Goal: Task Accomplishment & Management: Manage account settings

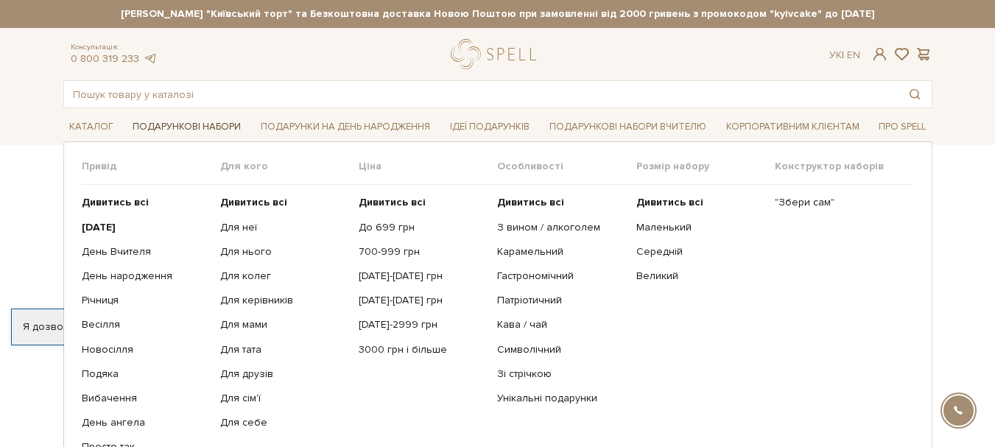
click at [182, 128] on link "Подарункові набори" at bounding box center [187, 127] width 120 height 23
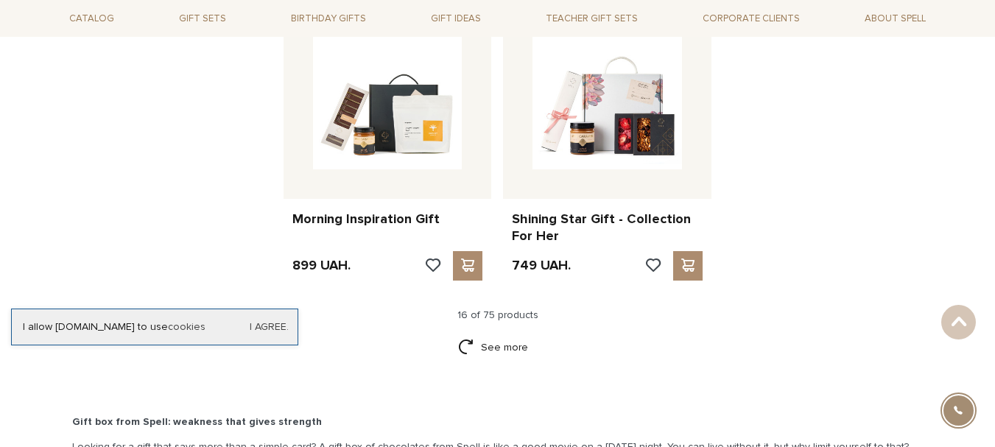
scroll to position [1914, 0]
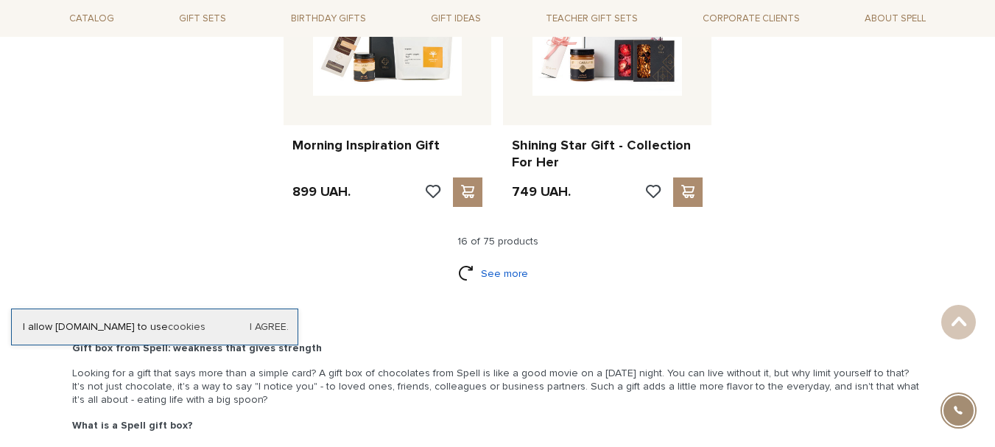
click at [519, 272] on font "See more" at bounding box center [504, 273] width 47 height 13
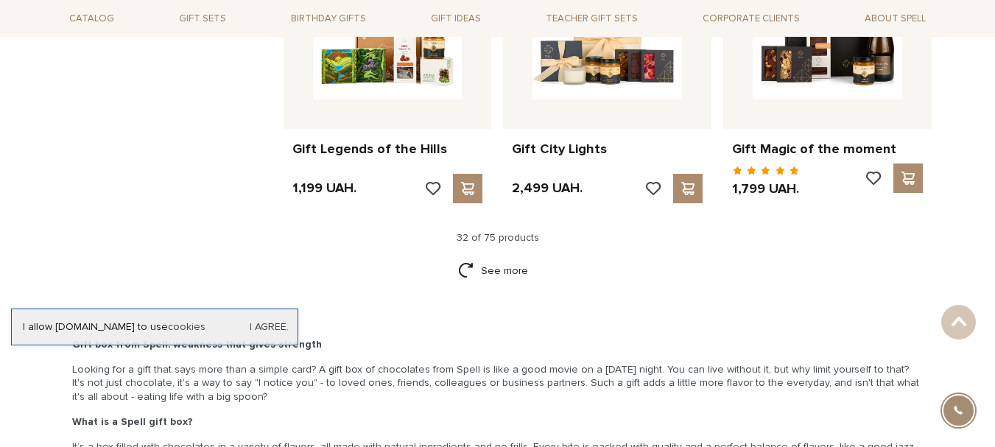
scroll to position [3460, 0]
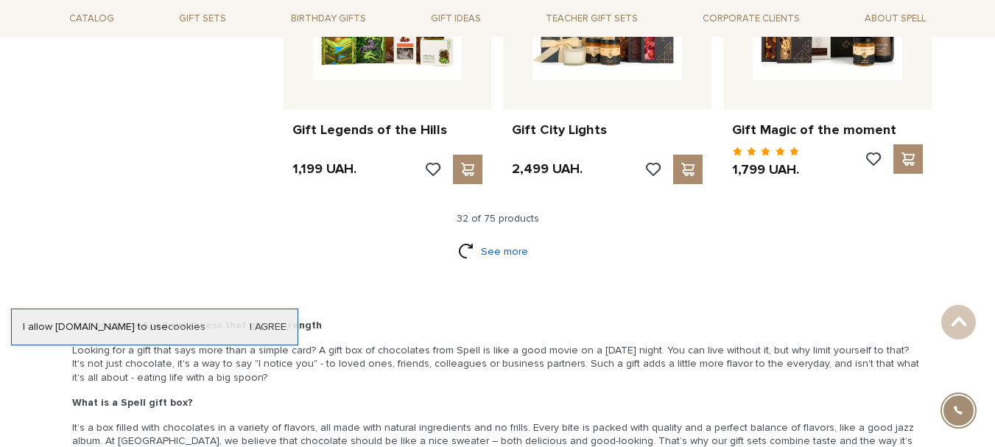
click at [501, 253] on font "See more" at bounding box center [504, 251] width 47 height 13
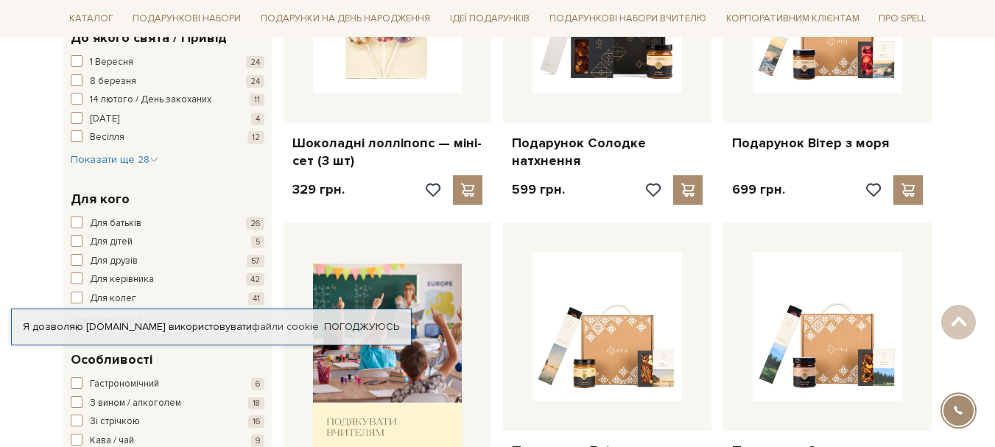
scroll to position [0, 0]
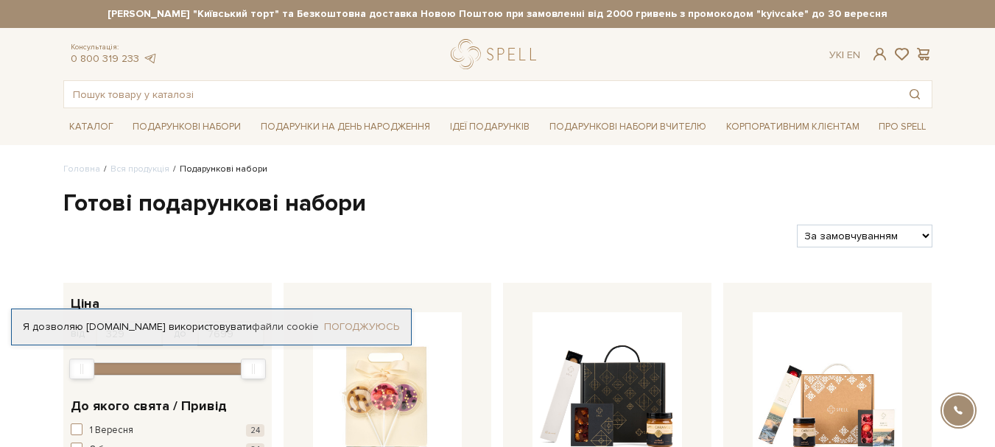
click at [373, 320] on link "Погоджуюсь" at bounding box center [361, 326] width 75 height 13
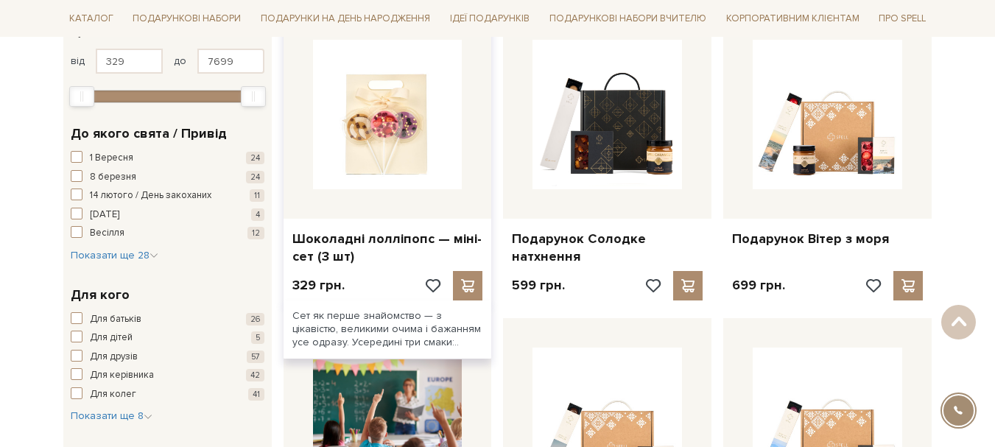
scroll to position [294, 0]
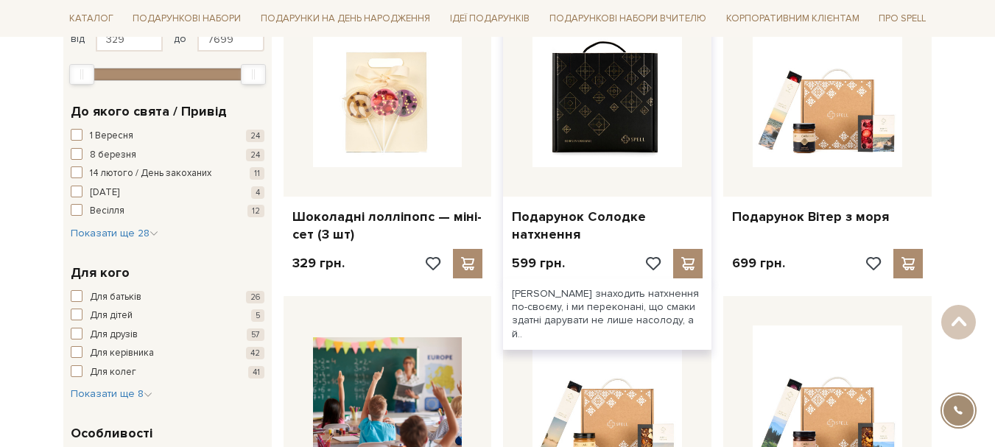
click at [601, 127] on img at bounding box center [606, 92] width 149 height 149
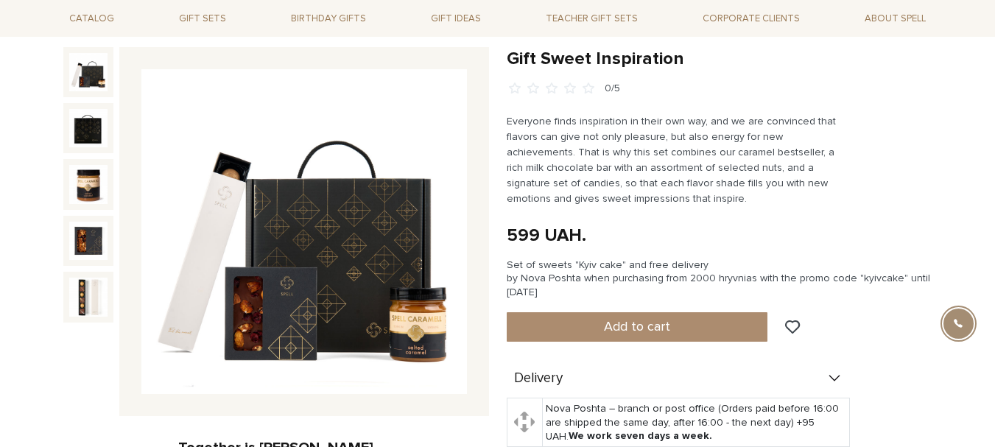
scroll to position [147, 0]
click at [385, 266] on img at bounding box center [303, 231] width 325 height 325
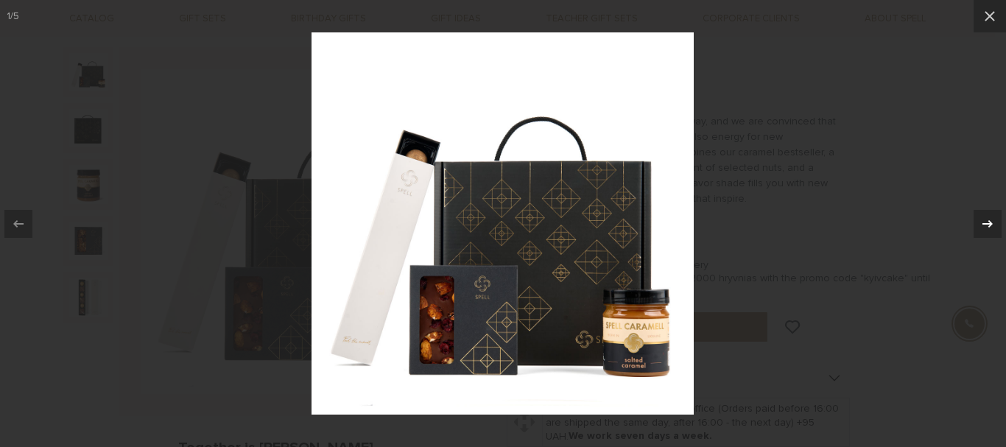
click at [981, 219] on icon at bounding box center [987, 224] width 18 height 18
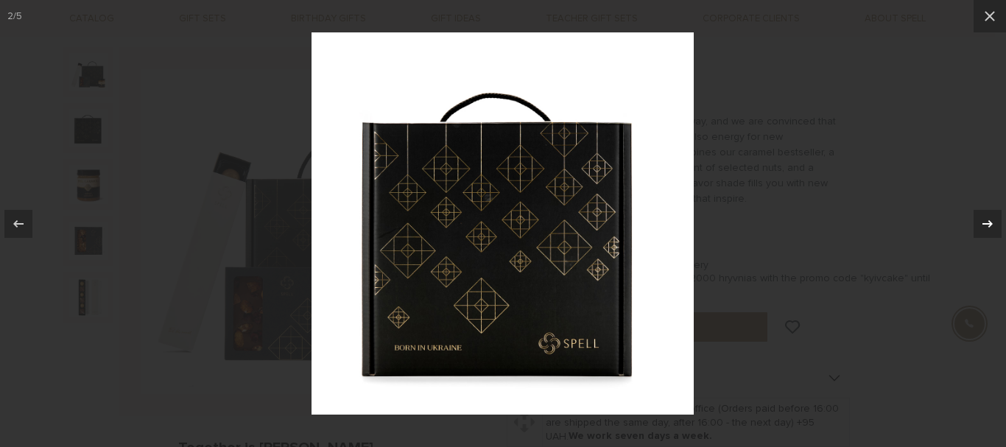
click at [981, 219] on icon at bounding box center [987, 224] width 18 height 18
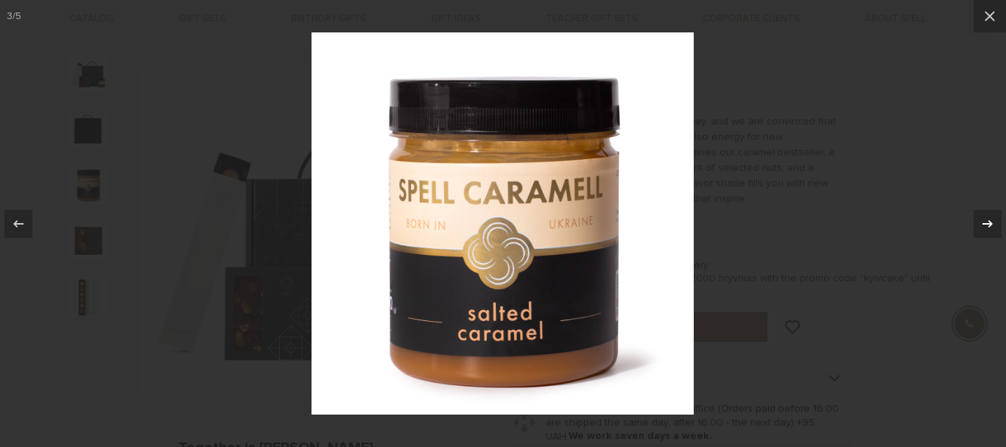
click at [981, 219] on icon at bounding box center [987, 224] width 18 height 18
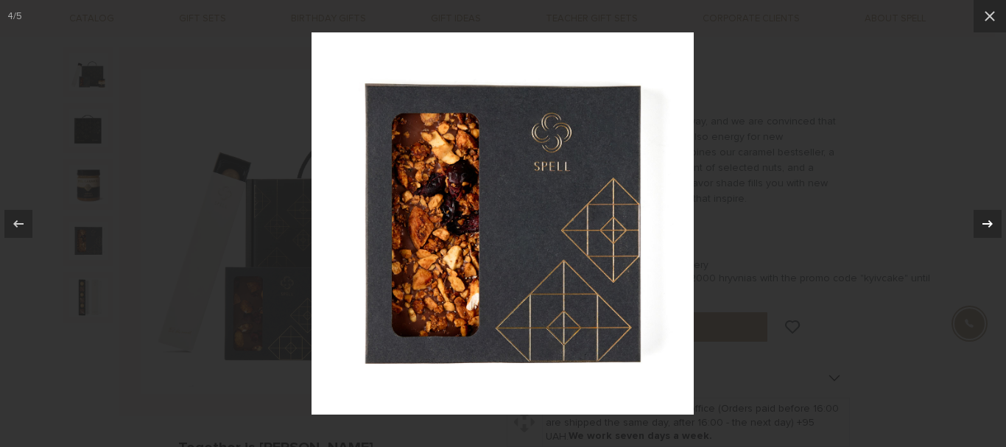
click at [981, 219] on icon at bounding box center [987, 224] width 18 height 18
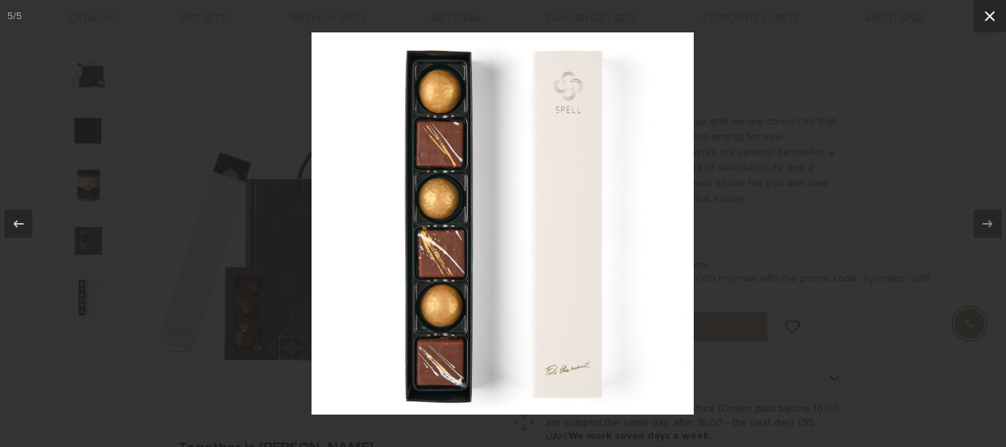
click at [988, 18] on icon at bounding box center [989, 16] width 10 height 10
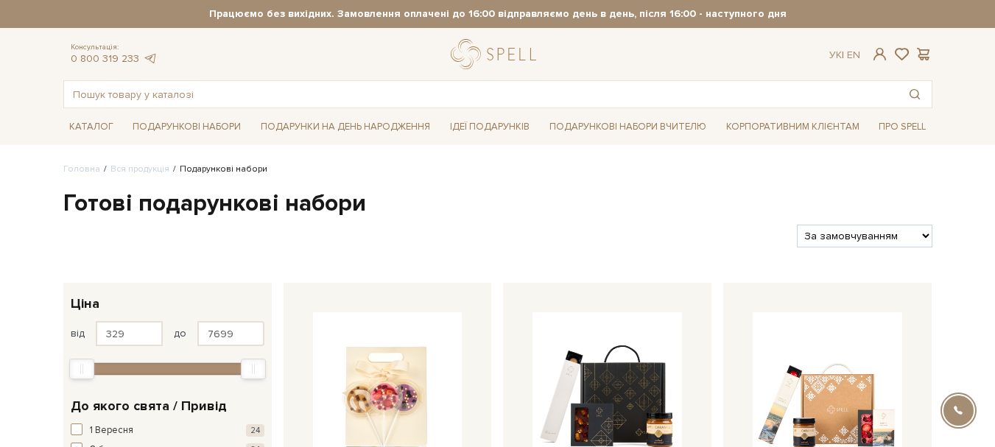
click at [925, 233] on select "За замовчуванням За Ціною (зростання) За Ціною (зменшення) Новинки За популярні…" at bounding box center [864, 236] width 135 height 23
select select "https://spellchocolate.com/our-productions/podarunkovi-box/?sort=p.price&order=…"
click at [797, 225] on select "За замовчуванням За Ціною (зростання) За Ціною (зменшення) Новинки За популярні…" at bounding box center [864, 236] width 135 height 23
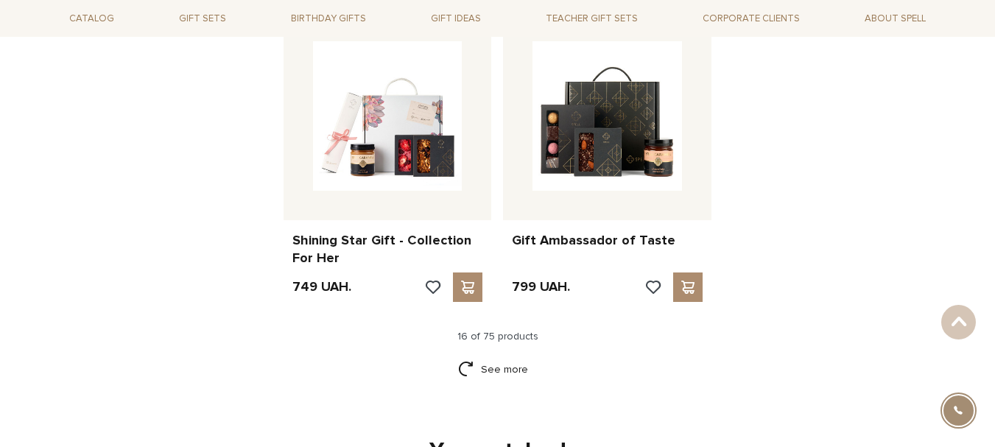
scroll to position [1914, 0]
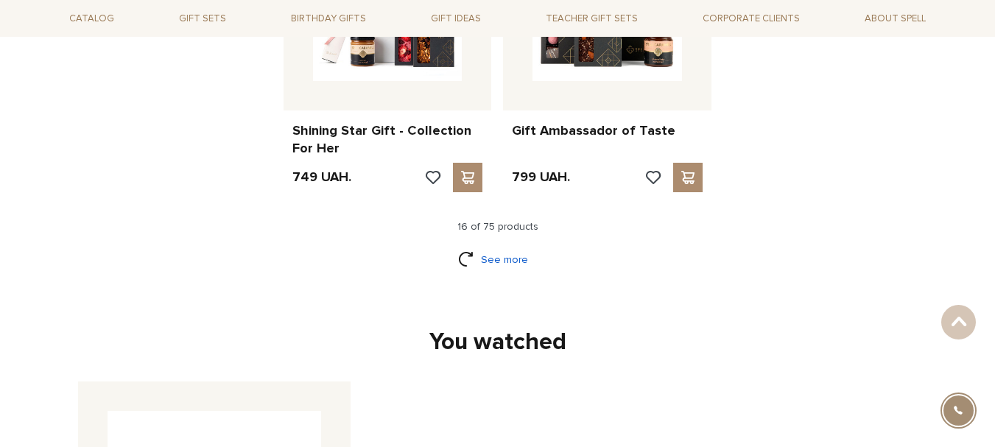
click at [504, 255] on font "See more" at bounding box center [504, 259] width 47 height 13
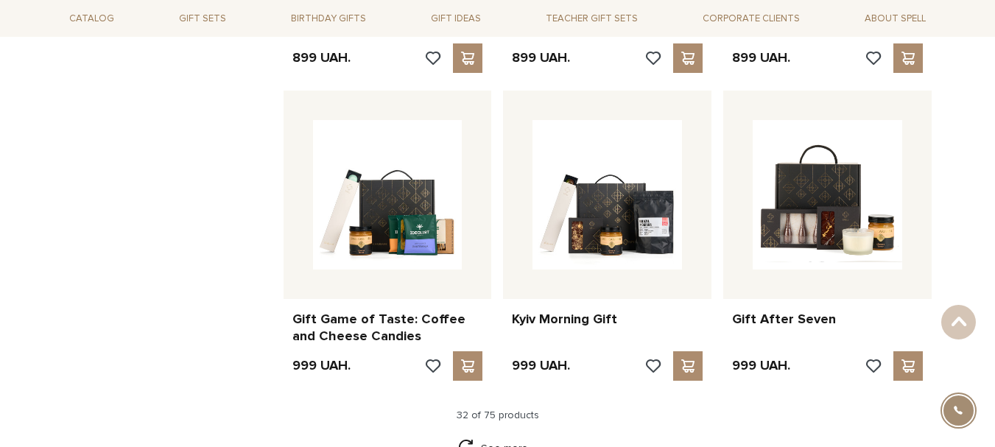
scroll to position [3239, 0]
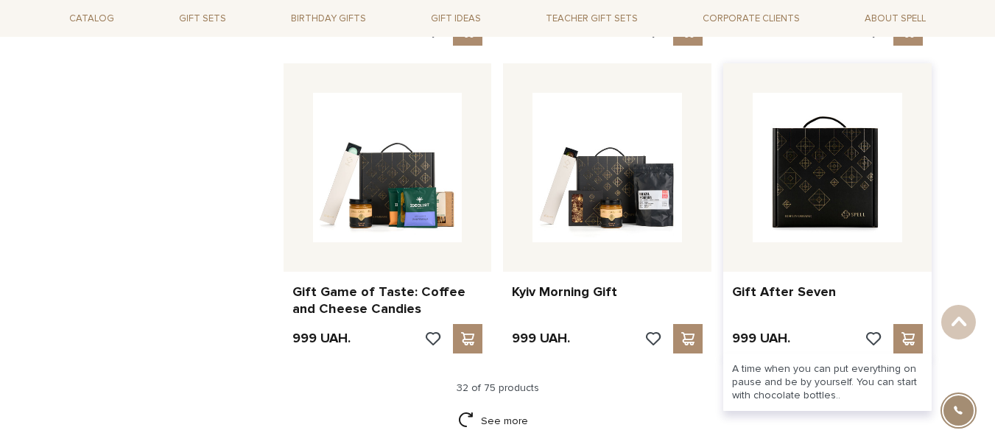
click at [827, 191] on img at bounding box center [826, 167] width 149 height 149
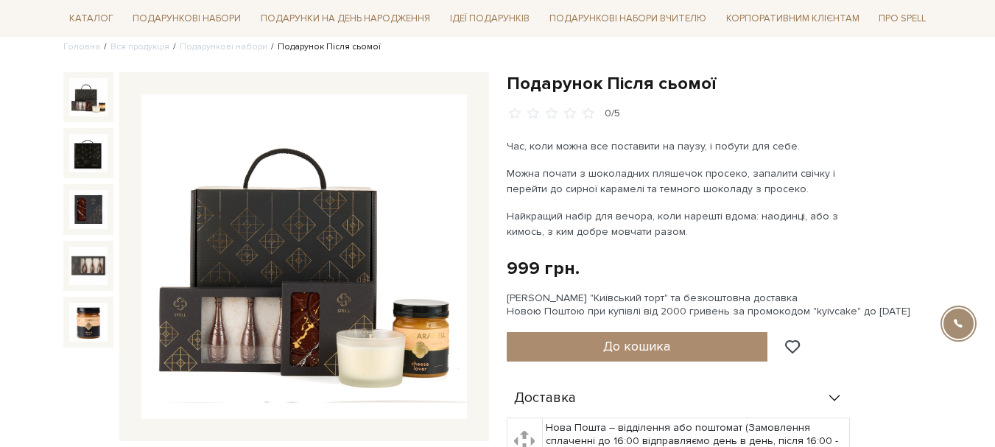
scroll to position [147, 0]
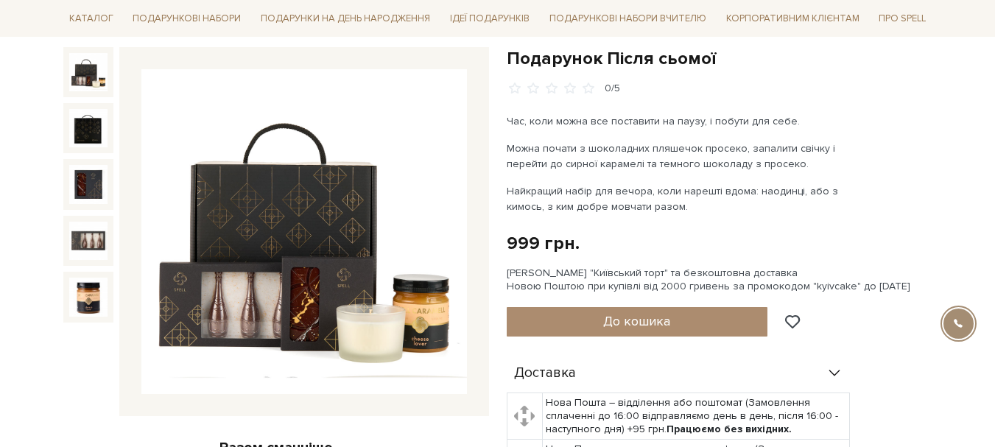
click at [292, 276] on img at bounding box center [303, 231] width 325 height 325
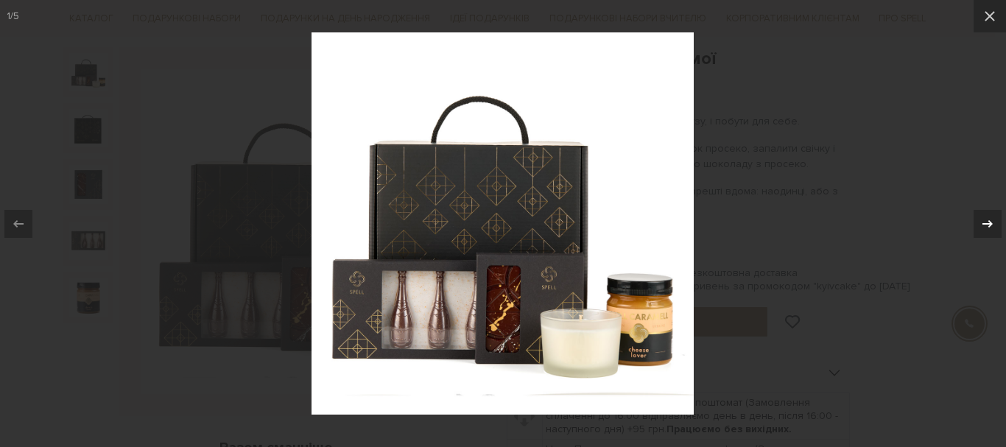
click at [981, 222] on icon at bounding box center [987, 224] width 18 height 18
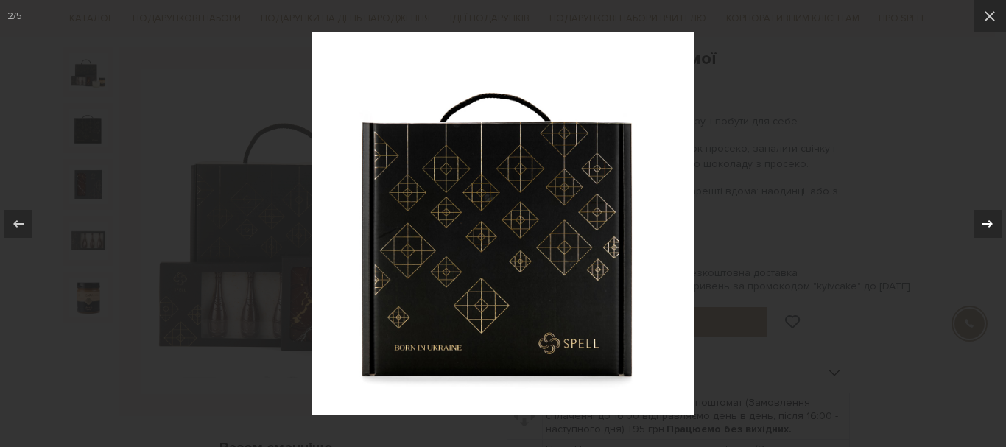
click at [981, 222] on icon at bounding box center [987, 224] width 18 height 18
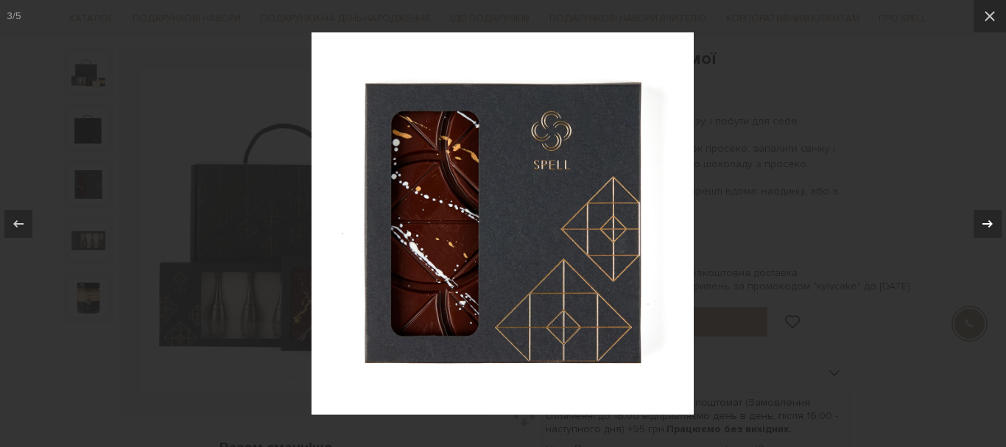
click at [981, 222] on icon at bounding box center [987, 224] width 18 height 18
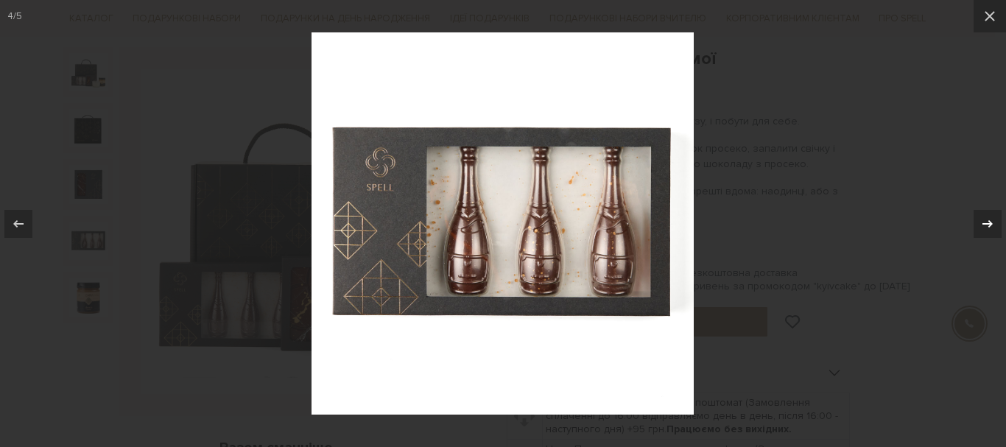
click at [981, 222] on icon at bounding box center [987, 224] width 18 height 18
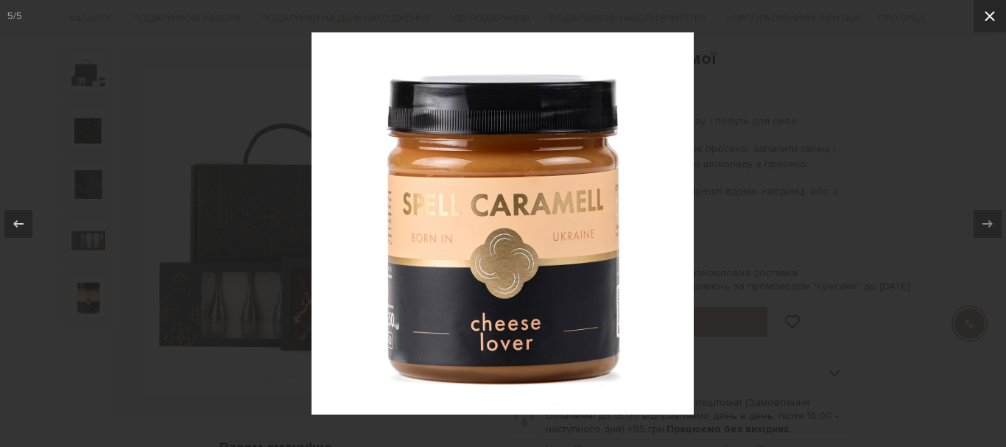
click at [991, 10] on icon at bounding box center [990, 16] width 18 height 18
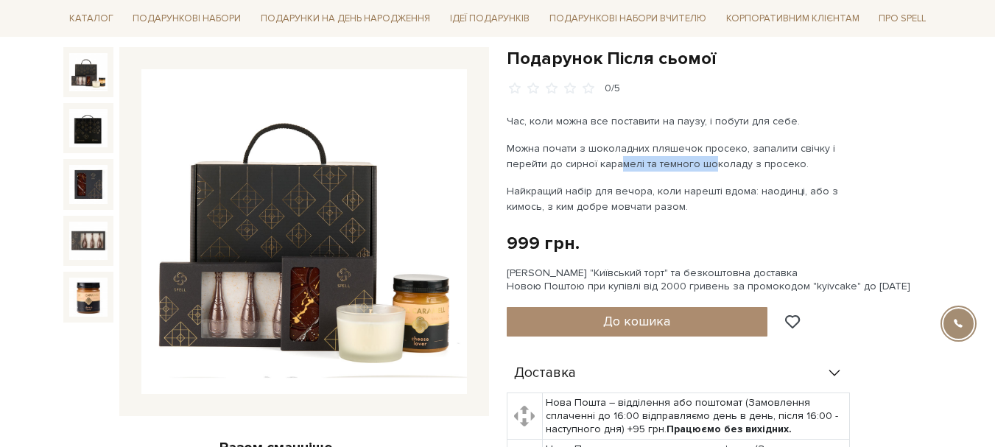
drag, startPoint x: 612, startPoint y: 161, endPoint x: 699, endPoint y: 164, distance: 86.9
click at [699, 164] on p "Можна почати з шоколадних пляшечок просеко, запалити свічку і перейти до сирної…" at bounding box center [679, 156] width 345 height 31
drag, startPoint x: 748, startPoint y: 165, endPoint x: 849, endPoint y: 166, distance: 100.9
click at [849, 166] on p "Можна почати з шоколадних пляшечок просеко, запалити свічку і перейти до сирної…" at bounding box center [679, 156] width 345 height 31
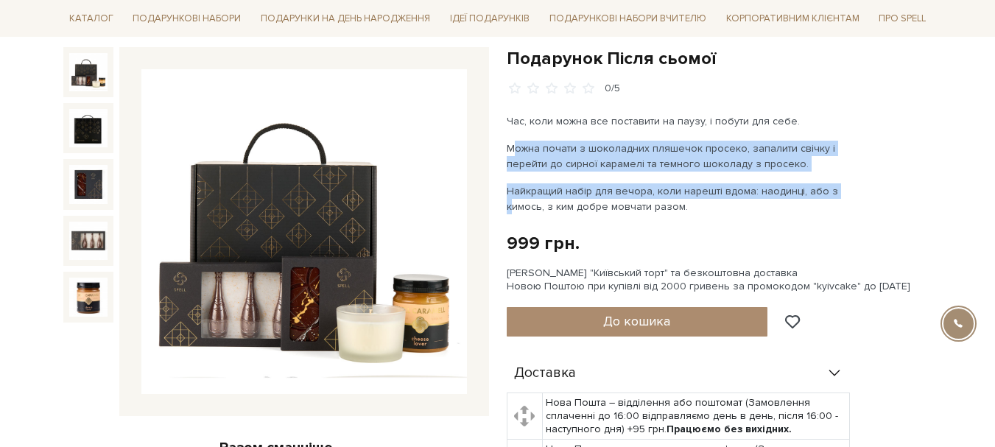
drag, startPoint x: 502, startPoint y: 144, endPoint x: 844, endPoint y: 174, distance: 342.9
click at [843, 173] on div "Подарунок Після сьомої 0/5 Час, коли можна все поставити на паузу, і побути для…" at bounding box center [719, 428] width 443 height 763
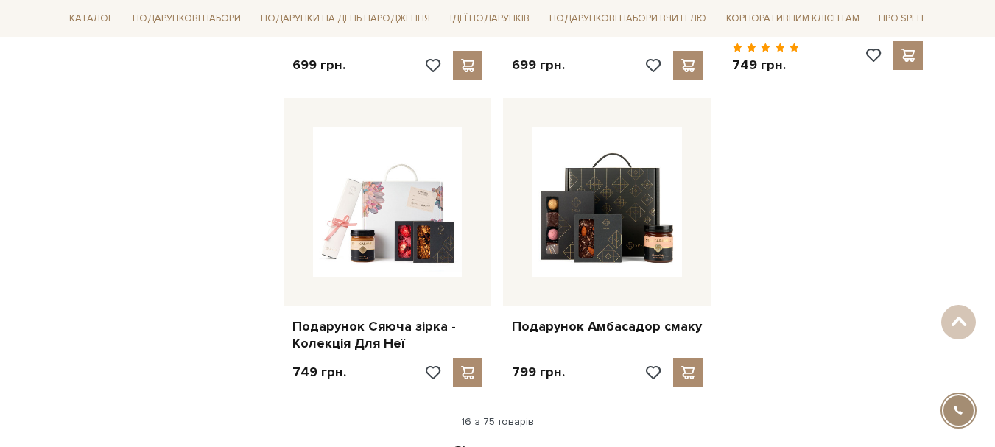
scroll to position [1908, 0]
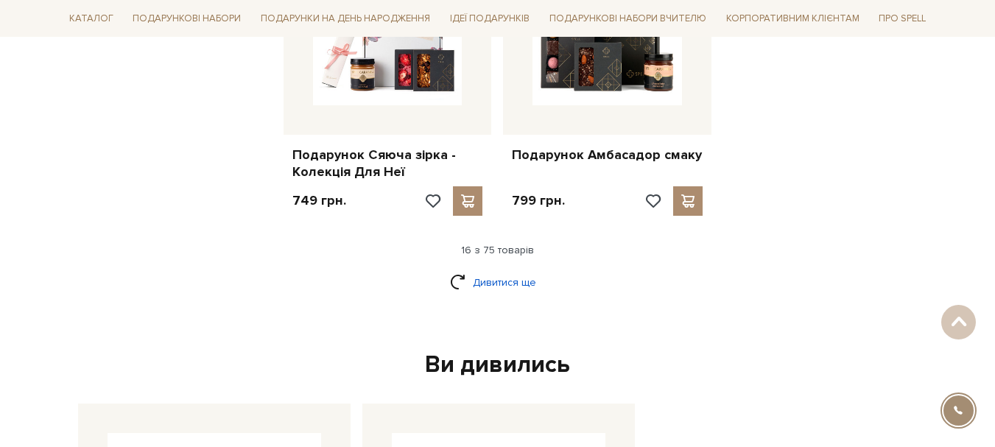
click at [501, 269] on link "Дивитися ще" at bounding box center [498, 282] width 96 height 26
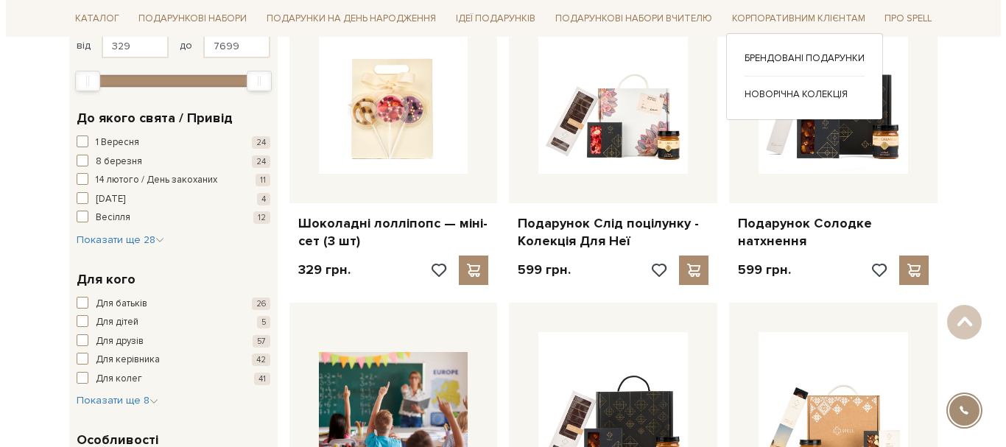
scroll to position [0, 0]
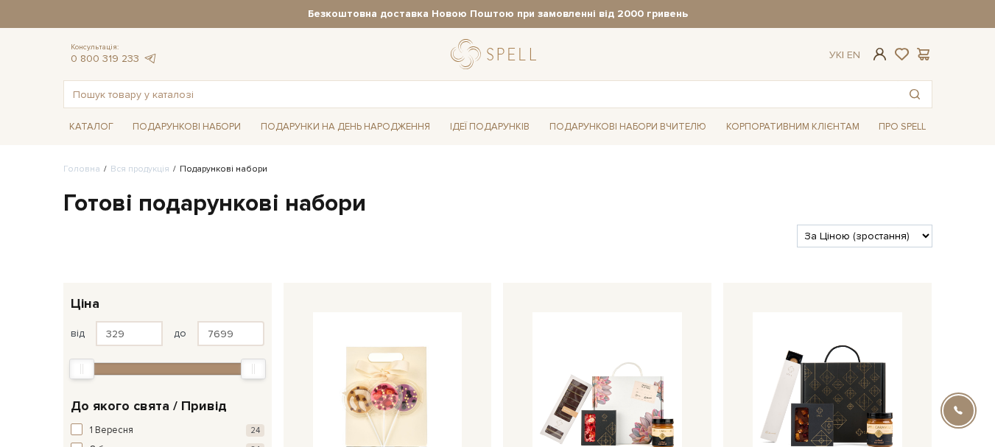
click at [875, 51] on span at bounding box center [879, 53] width 18 height 15
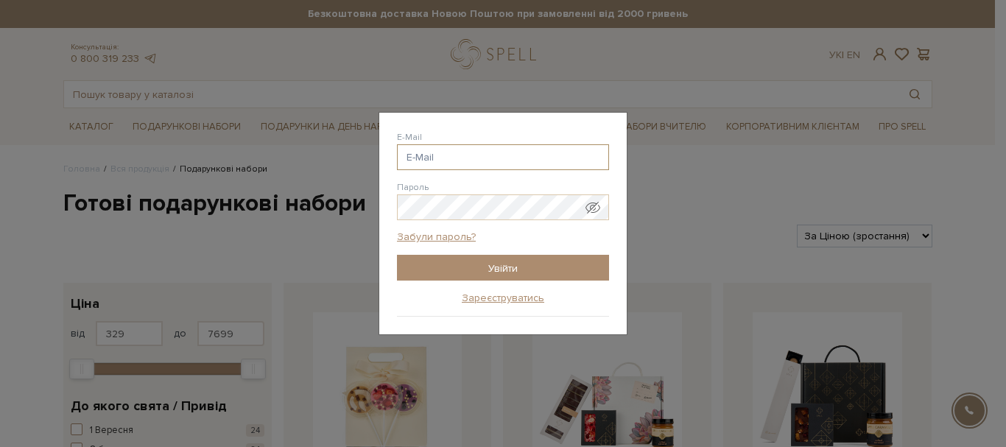
click at [452, 157] on input "E-Mail" at bounding box center [503, 157] width 212 height 26
type input "[EMAIL_ADDRESS][DOMAIN_NAME]"
click at [397, 255] on input "Увійти" at bounding box center [503, 268] width 212 height 26
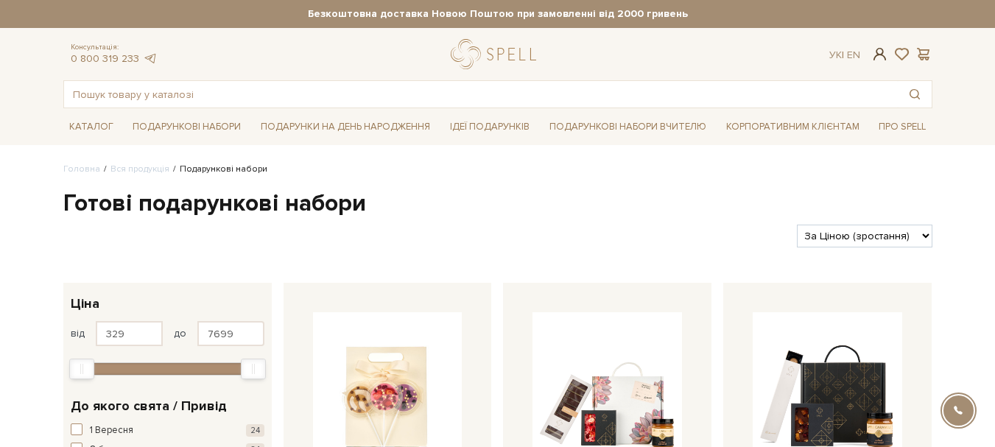
click at [876, 53] on span at bounding box center [879, 53] width 18 height 15
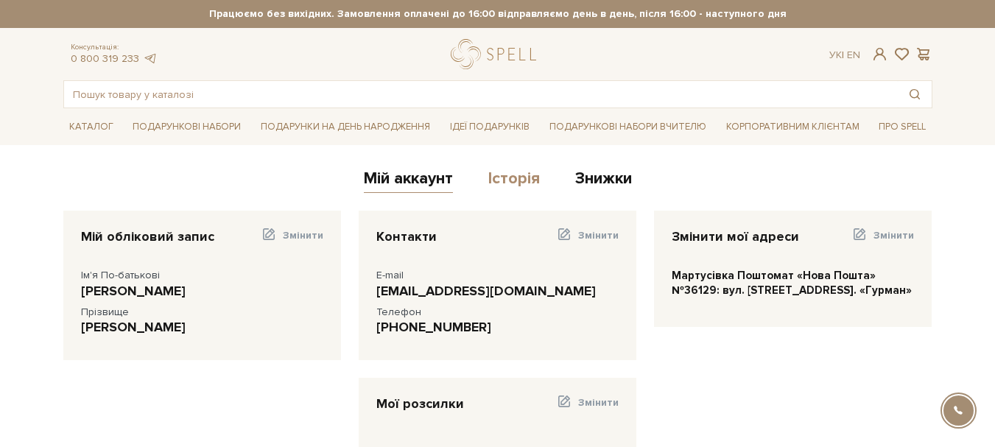
click at [503, 179] on link "Історія" at bounding box center [514, 181] width 52 height 24
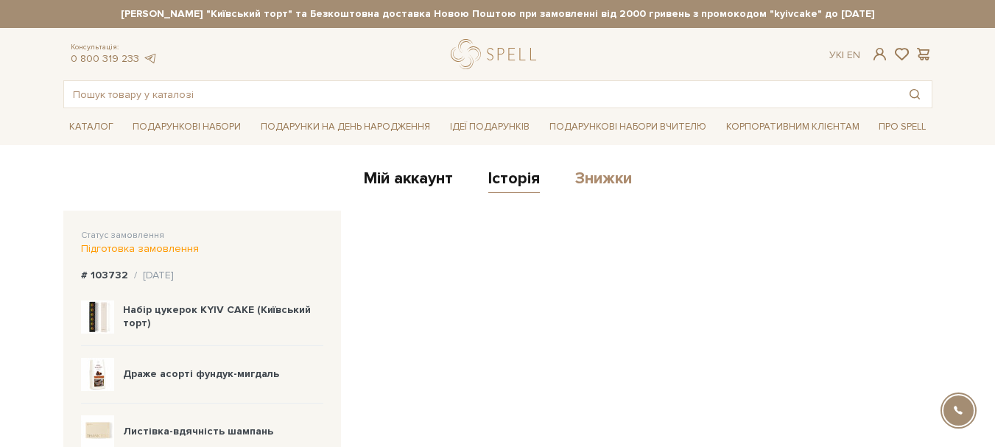
click at [610, 177] on link "Знижки" at bounding box center [603, 181] width 57 height 24
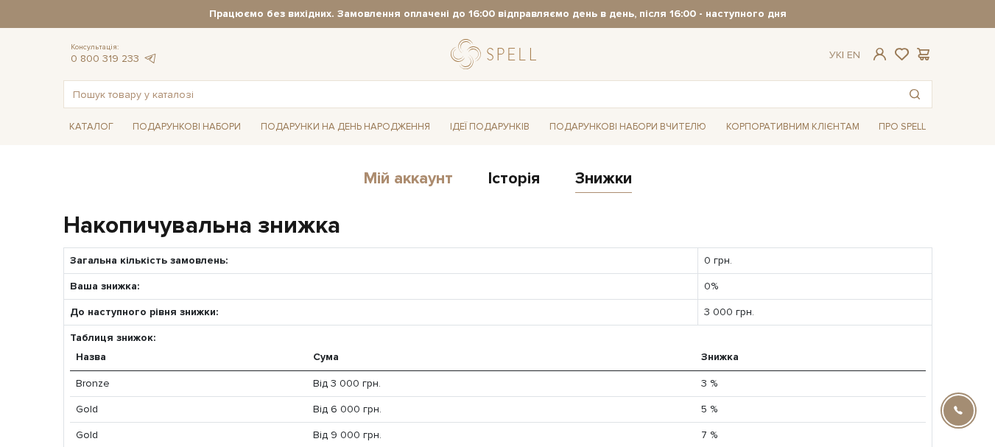
click at [430, 178] on link "Мій аккаунт" at bounding box center [408, 181] width 89 height 24
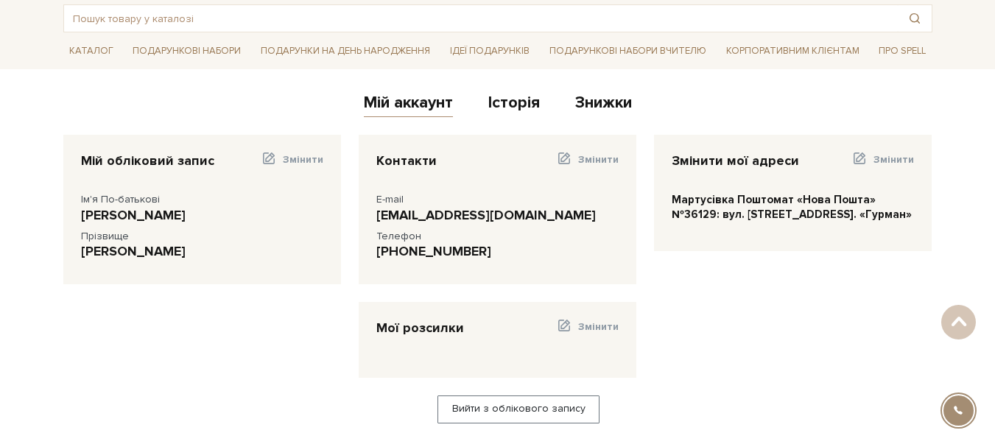
scroll to position [74, 0]
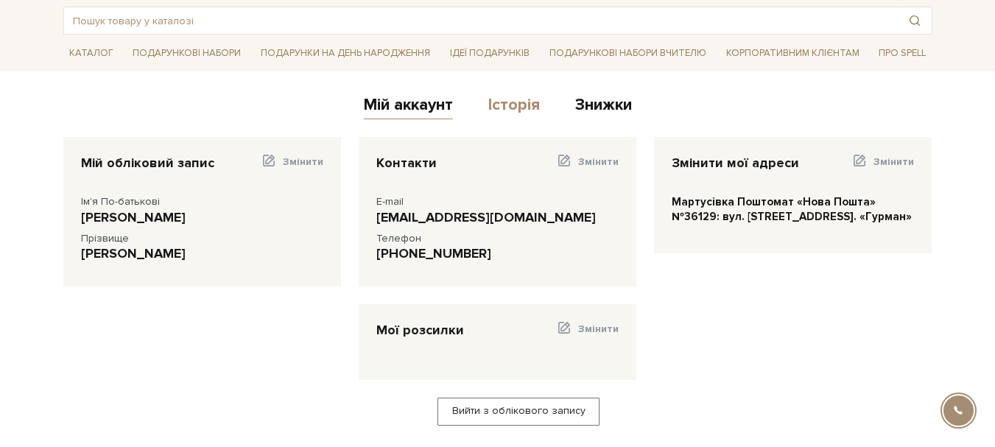
click at [504, 101] on link "Історія" at bounding box center [514, 107] width 52 height 24
